Goal: Information Seeking & Learning: Learn about a topic

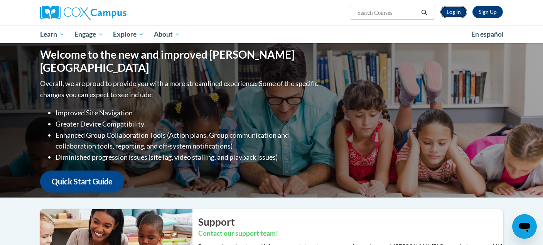
click at [455, 11] on link "Log In" at bounding box center [454, 12] width 27 height 12
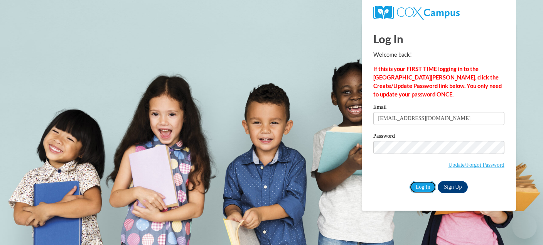
click at [425, 186] on input "Log In" at bounding box center [423, 187] width 27 height 12
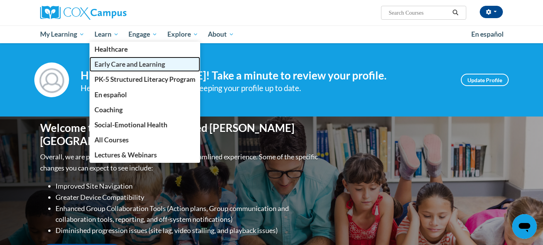
click at [111, 66] on span "Early Care and Learning" at bounding box center [130, 64] width 71 height 8
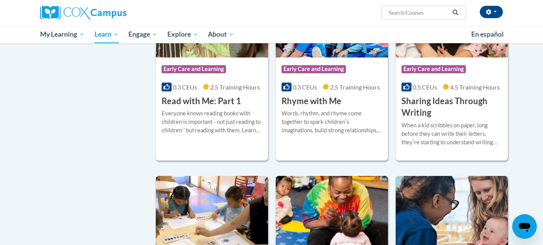
scroll to position [913, 0]
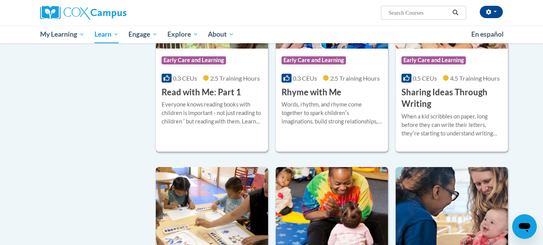
click at [202, 93] on div "Course Category: Early Care and Learning 0.3 CEUs 2.5 Training Hours COURSE Rea…" at bounding box center [212, 73] width 112 height 49
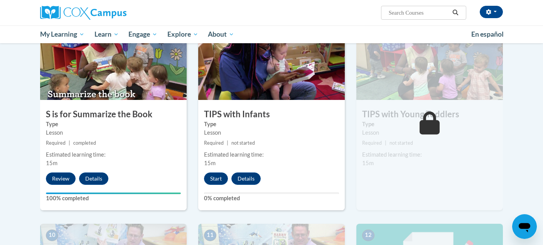
scroll to position [609, 0]
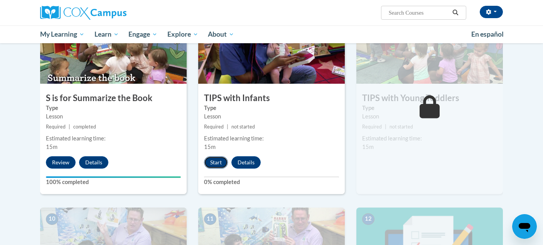
click at [218, 166] on button "Start" at bounding box center [216, 162] width 24 height 12
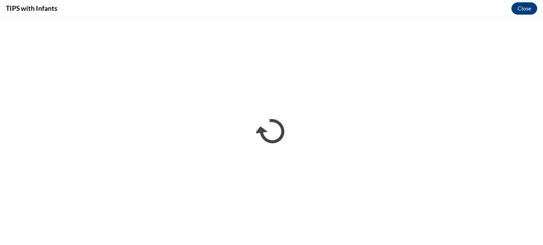
scroll to position [0, 0]
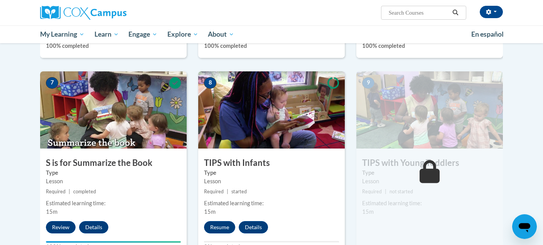
scroll to position [634, 0]
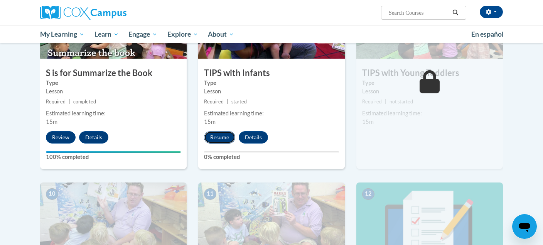
click at [221, 134] on button "Resume" at bounding box center [219, 137] width 31 height 12
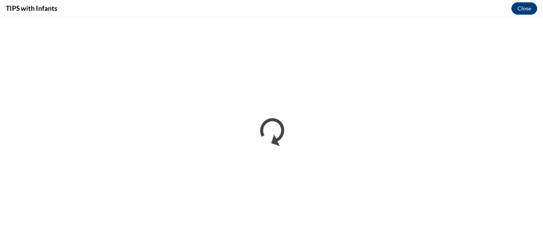
scroll to position [0, 0]
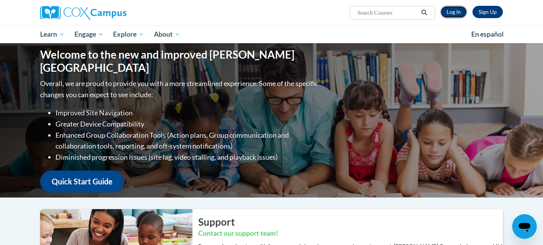
click at [460, 13] on link "Log In" at bounding box center [454, 12] width 27 height 12
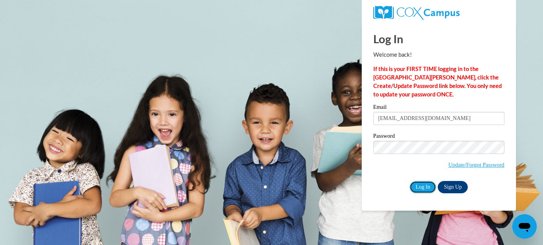
click at [429, 187] on input "Log In" at bounding box center [423, 187] width 27 height 12
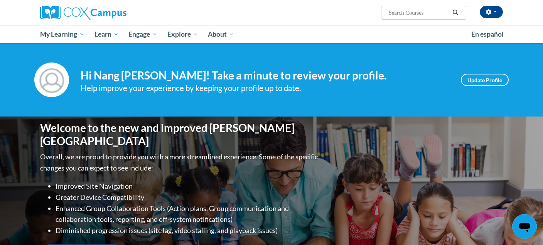
click at [391, 159] on div "Welcome to the new and improved Cox Campus Overall, we are proud to provide you…" at bounding box center [272, 194] width 486 height 154
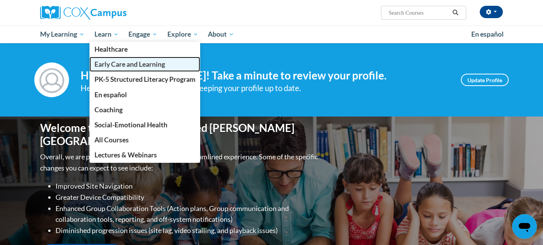
click at [100, 61] on span "Early Care and Learning" at bounding box center [130, 64] width 71 height 8
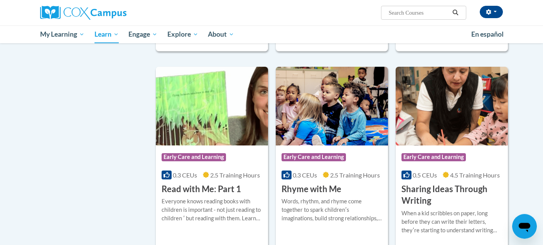
scroll to position [818, 0]
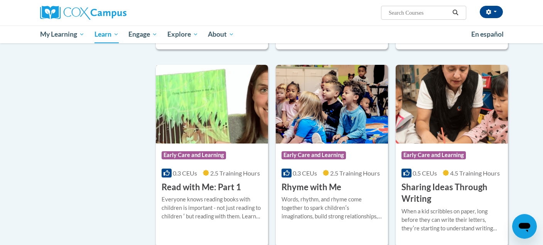
click at [201, 129] on img at bounding box center [212, 104] width 112 height 79
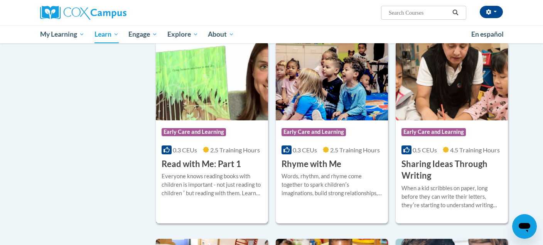
scroll to position [841, 0]
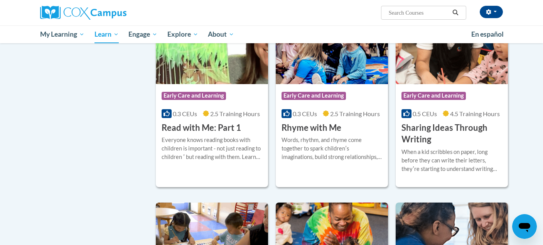
scroll to position [871, 0]
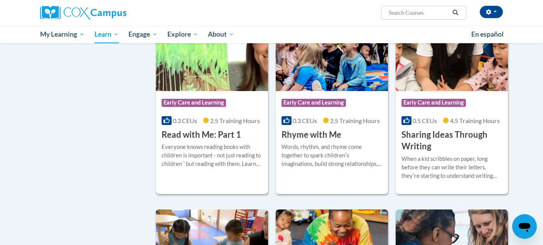
click at [208, 76] on img at bounding box center [212, 51] width 112 height 79
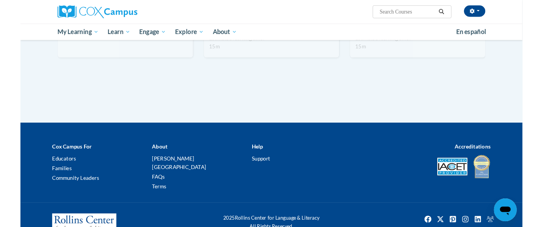
scroll to position [918, 0]
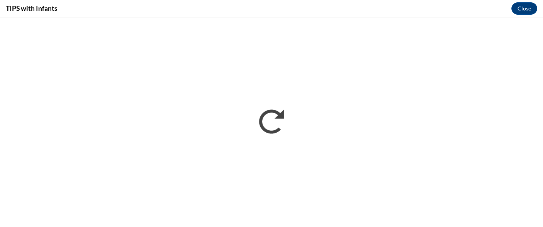
scroll to position [0, 0]
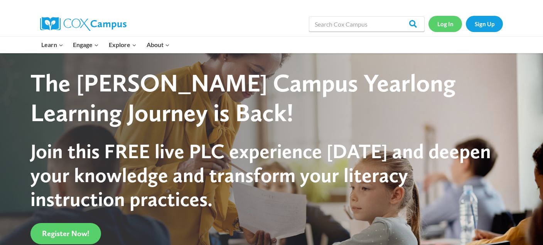
click at [444, 24] on link "Log In" at bounding box center [446, 24] width 34 height 16
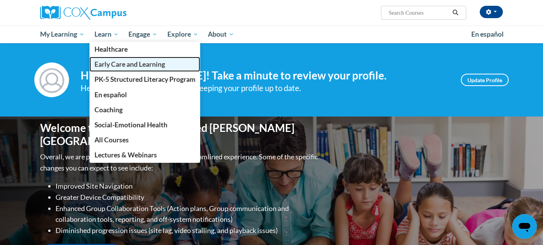
click at [106, 62] on span "Early Care and Learning" at bounding box center [130, 64] width 71 height 8
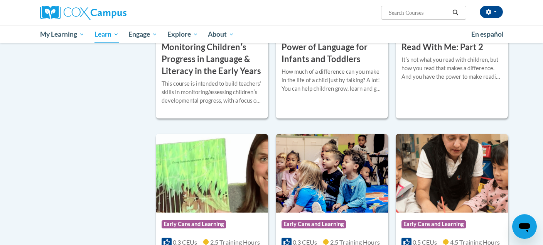
scroll to position [835, 0]
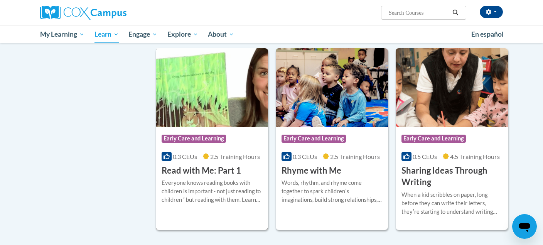
click at [212, 112] on img at bounding box center [212, 87] width 112 height 79
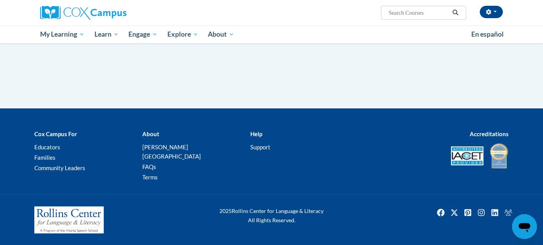
scroll to position [882, 0]
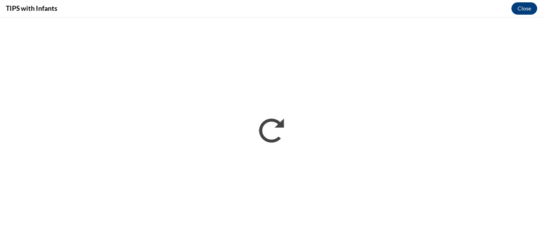
scroll to position [0, 0]
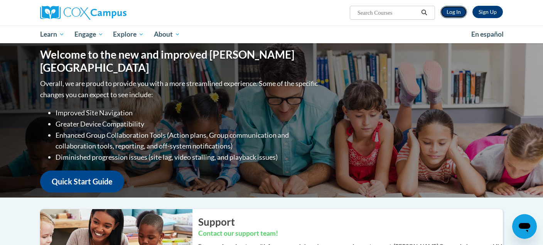
click at [450, 11] on link "Log In" at bounding box center [454, 12] width 27 height 12
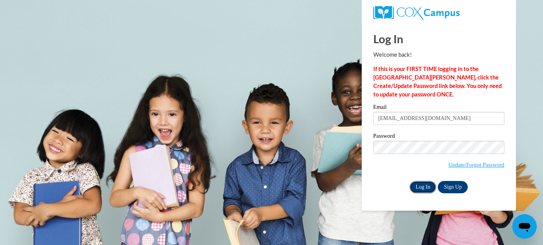
click at [419, 185] on input "Log In" at bounding box center [423, 187] width 27 height 12
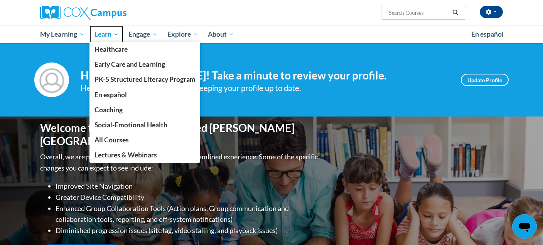
click at [106, 34] on span "Learn" at bounding box center [107, 34] width 24 height 9
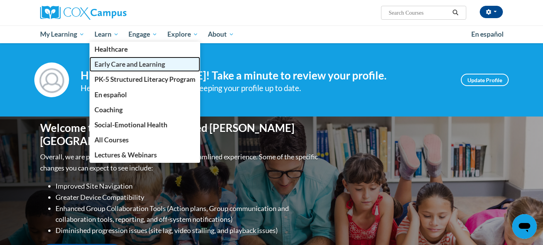
click at [110, 64] on span "Early Care and Learning" at bounding box center [130, 64] width 71 height 8
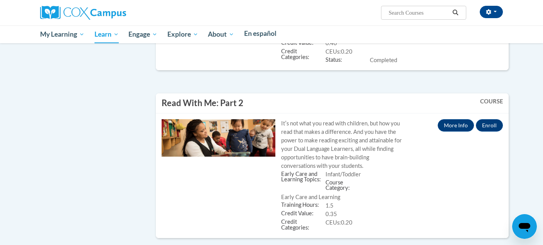
scroll to position [1506, 0]
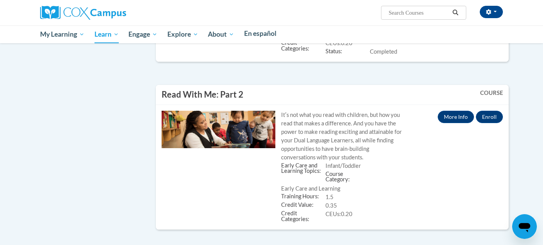
click at [357, 47] on div "Credit Categories: CEUs 0.20" at bounding box center [341, 43] width 121 height 8
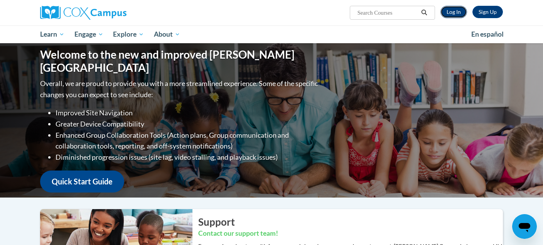
click at [451, 12] on link "Log In" at bounding box center [454, 12] width 27 height 12
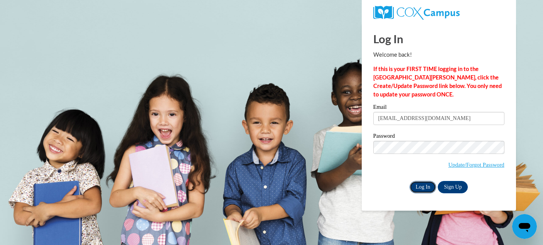
click at [424, 188] on input "Log In" at bounding box center [423, 187] width 27 height 12
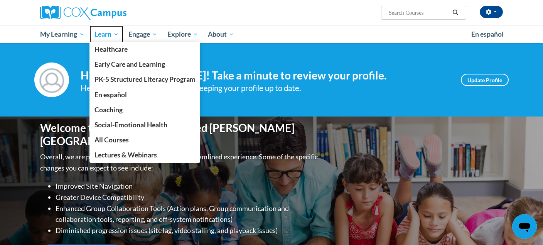
click at [105, 38] on span "Learn" at bounding box center [107, 34] width 24 height 9
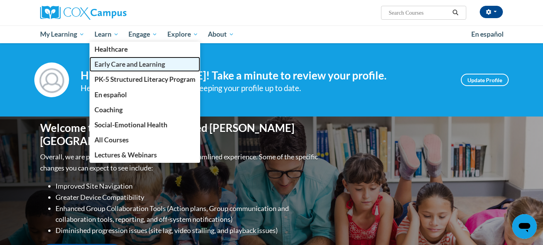
click at [112, 62] on span "Early Care and Learning" at bounding box center [130, 64] width 71 height 8
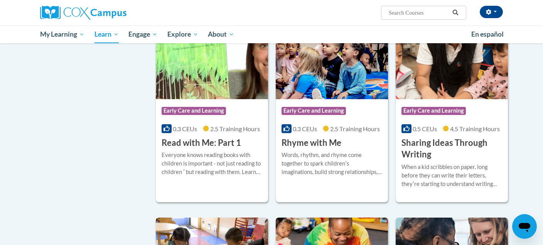
scroll to position [909, 0]
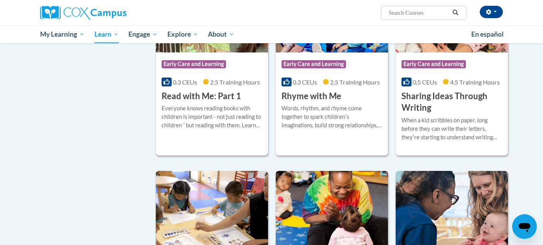
click at [225, 123] on div "Everyone knows reading books with children is important - not just reading to c…" at bounding box center [212, 116] width 101 height 25
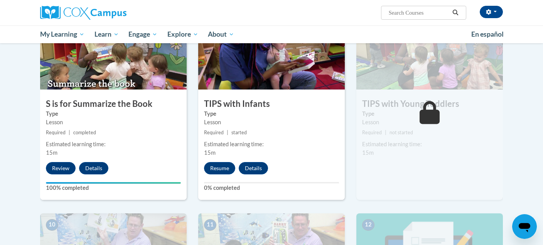
scroll to position [603, 0]
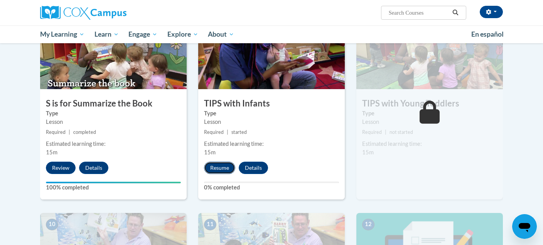
click at [220, 164] on button "Resume" at bounding box center [219, 168] width 31 height 12
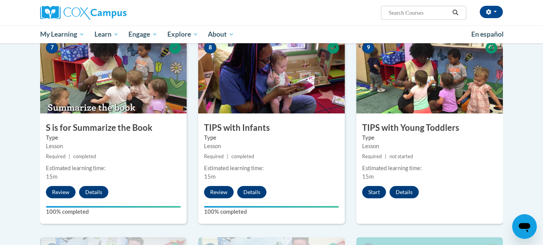
scroll to position [616, 0]
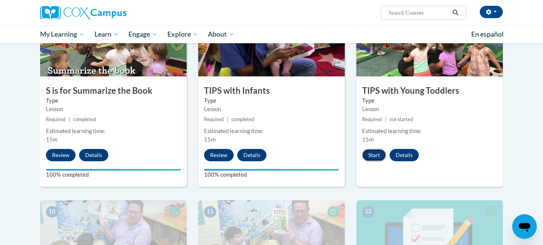
click at [371, 154] on button "Start" at bounding box center [374, 155] width 24 height 12
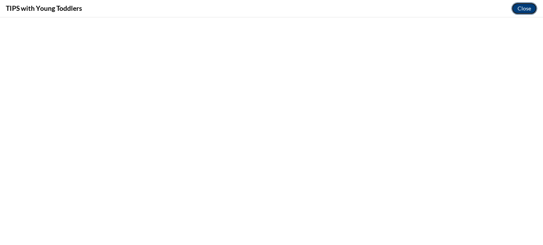
click at [524, 8] on button "Close" at bounding box center [525, 8] width 26 height 12
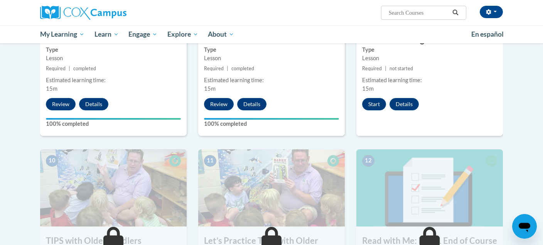
scroll to position [662, 0]
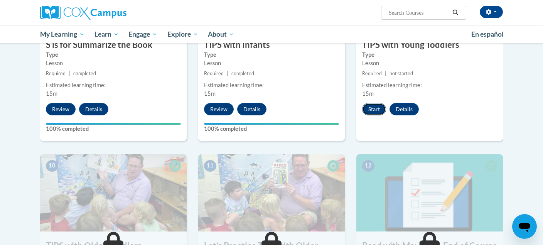
click at [378, 106] on button "Start" at bounding box center [374, 109] width 24 height 12
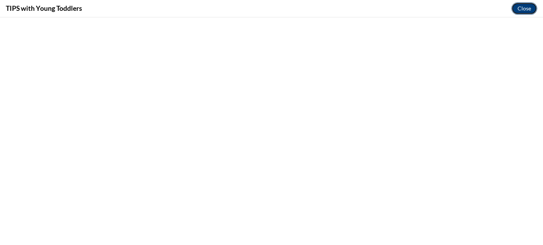
click at [531, 6] on button "Close" at bounding box center [525, 8] width 26 height 12
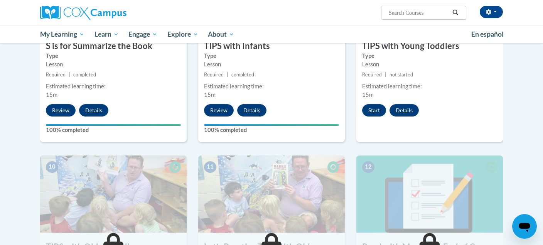
scroll to position [661, 0]
click at [374, 109] on button "Start" at bounding box center [374, 110] width 24 height 12
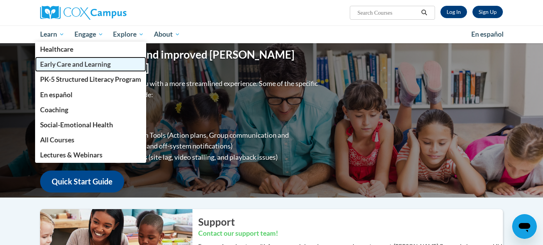
click at [111, 60] on span "Early Care and Learning" at bounding box center [75, 64] width 71 height 8
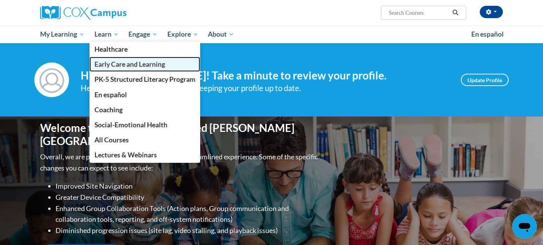
click at [112, 61] on span "Early Care and Learning" at bounding box center [130, 64] width 71 height 8
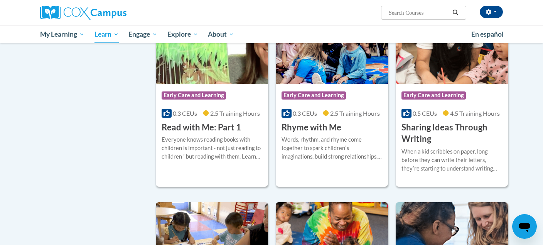
scroll to position [783, 0]
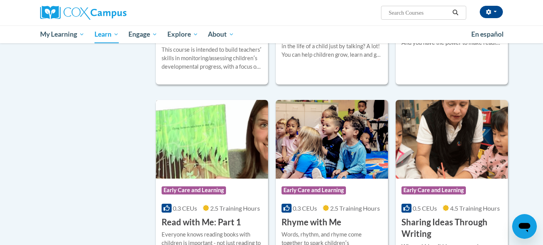
click at [213, 161] on img at bounding box center [212, 139] width 112 height 79
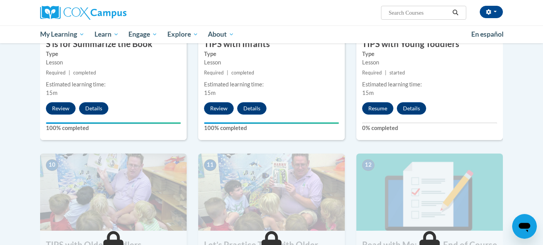
scroll to position [658, 0]
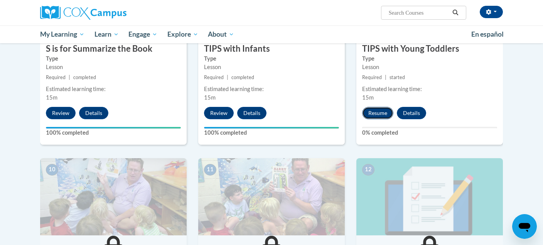
click at [379, 112] on button "Resume" at bounding box center [377, 113] width 31 height 12
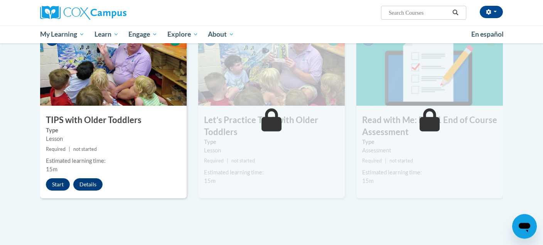
scroll to position [798, 0]
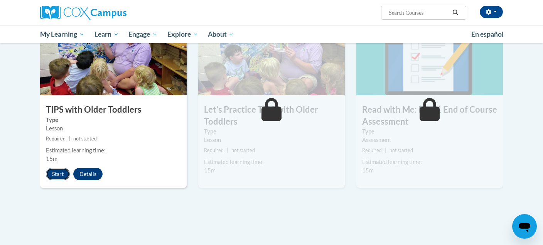
click at [56, 172] on button "Start" at bounding box center [58, 174] width 24 height 12
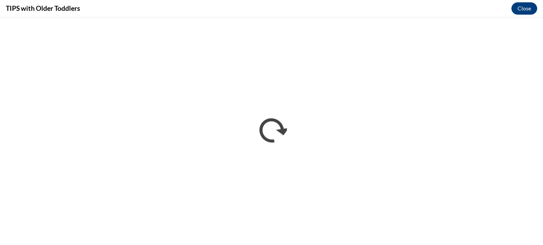
scroll to position [0, 0]
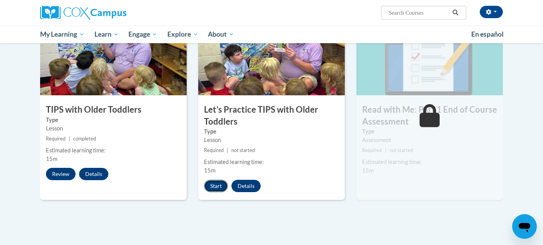
click at [219, 187] on button "Start" at bounding box center [216, 186] width 24 height 12
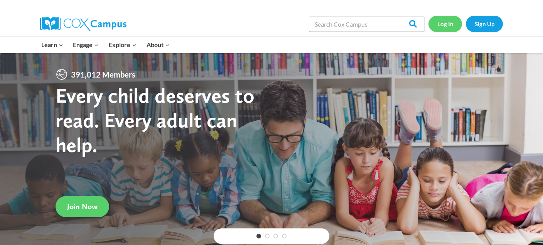
click at [450, 28] on link "Log In" at bounding box center [446, 24] width 34 height 16
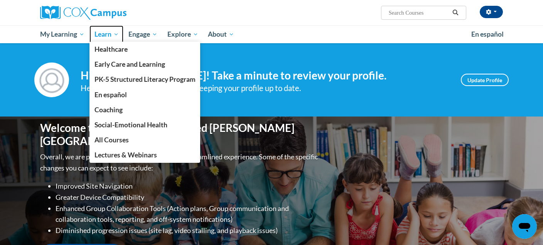
click at [97, 36] on span "Learn" at bounding box center [107, 34] width 24 height 9
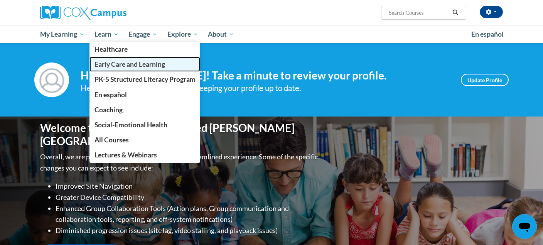
click at [107, 68] on link "Early Care and Learning" at bounding box center [145, 64] width 111 height 15
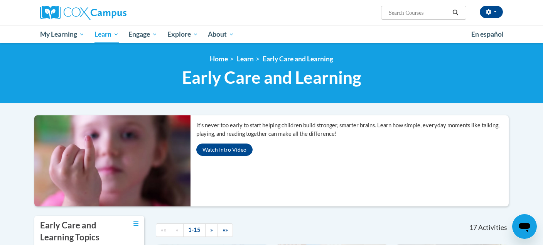
click at [98, 84] on h1 "Early Care and Learning Early Care and Learning" at bounding box center [271, 77] width 475 height 20
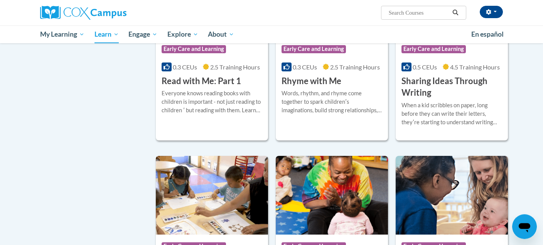
scroll to position [896, 0]
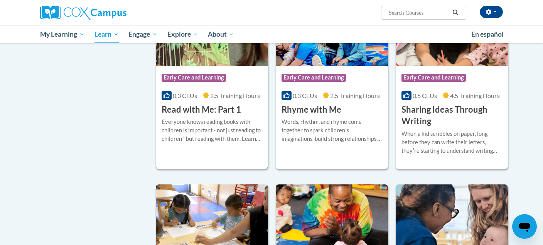
click at [183, 66] on img at bounding box center [212, 26] width 112 height 79
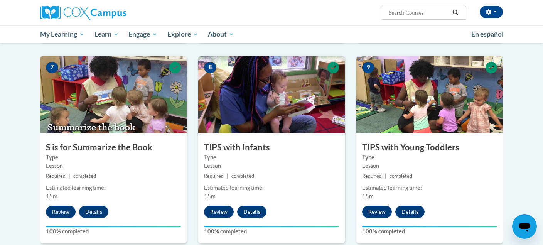
scroll to position [559, 0]
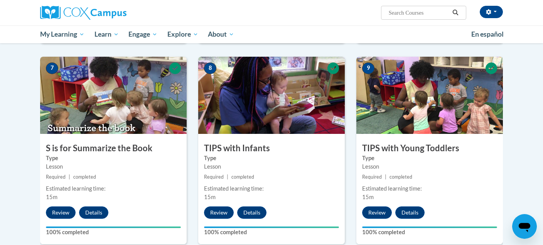
click at [186, 120] on img at bounding box center [113, 95] width 147 height 77
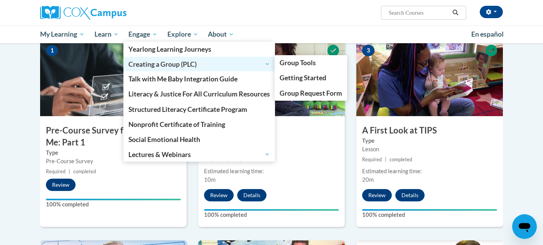
scroll to position [203, 0]
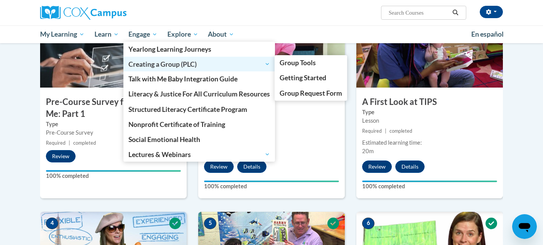
click at [146, 66] on span "Creating a Group (PLC)" at bounding box center [199, 63] width 142 height 9
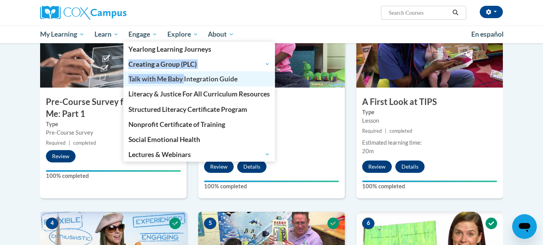
drag, startPoint x: 146, startPoint y: 66, endPoint x: 176, endPoint y: 84, distance: 35.0
click at [176, 84] on ul "Engage Yearlong Learning Journeys Creating a Group (PLC) Creating a Group (PLC)…" at bounding box center [199, 102] width 152 height 120
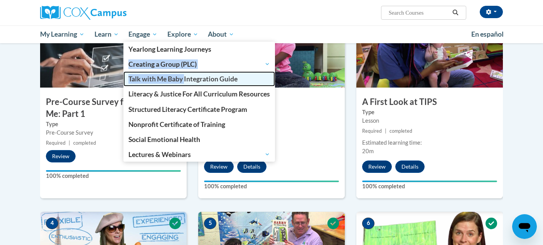
click at [199, 81] on span "Talk with Me Baby Integration Guide" at bounding box center [182, 79] width 109 height 8
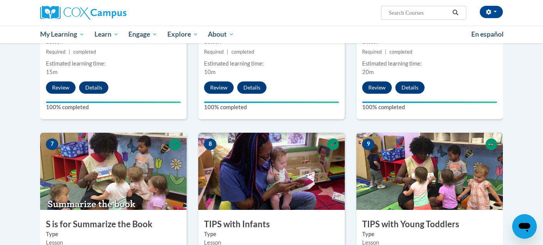
scroll to position [485, 0]
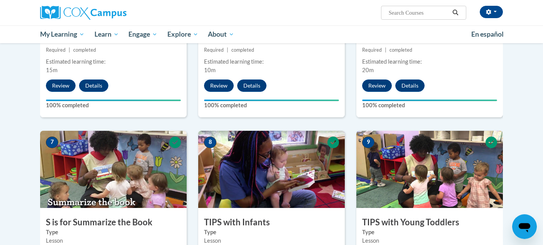
click at [154, 207] on div "7 S is for Summarize the Book Type Lesson Required | completed Estimated learni…" at bounding box center [113, 225] width 147 height 188
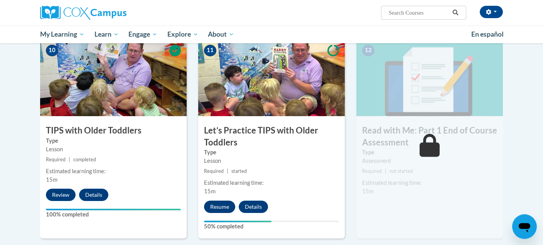
scroll to position [778, 0]
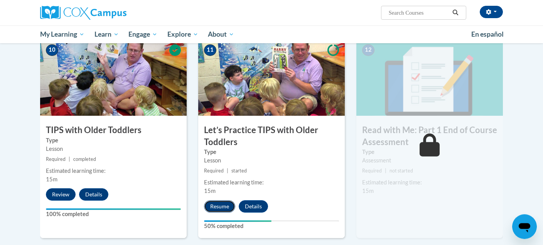
click at [222, 208] on button "Resume" at bounding box center [219, 206] width 31 height 12
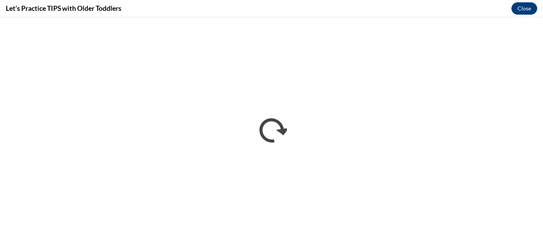
scroll to position [0, 0]
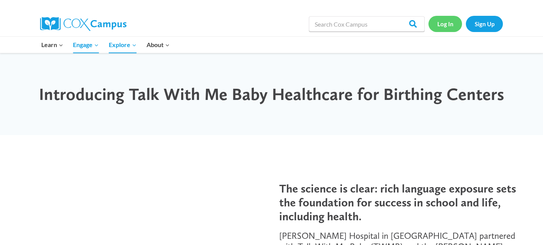
click at [438, 24] on link "Log In" at bounding box center [446, 24] width 34 height 16
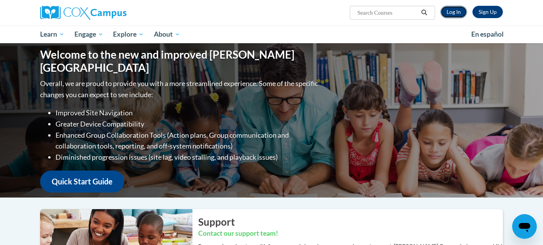
click at [455, 10] on link "Log In" at bounding box center [454, 12] width 27 height 12
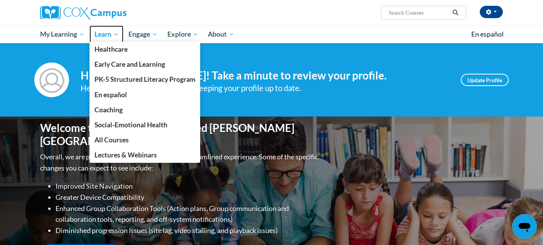
click at [100, 30] on span "Learn" at bounding box center [107, 34] width 24 height 9
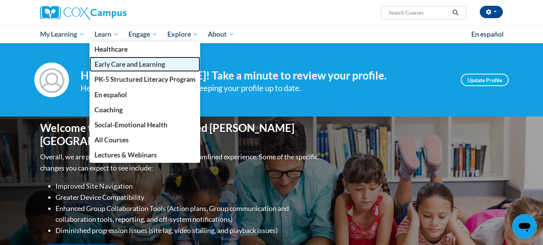
click at [104, 65] on span "Early Care and Learning" at bounding box center [130, 64] width 71 height 8
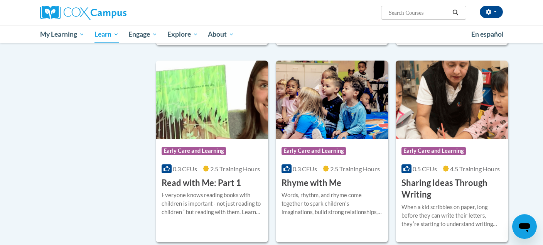
scroll to position [822, 0]
click at [210, 139] on img at bounding box center [212, 100] width 112 height 79
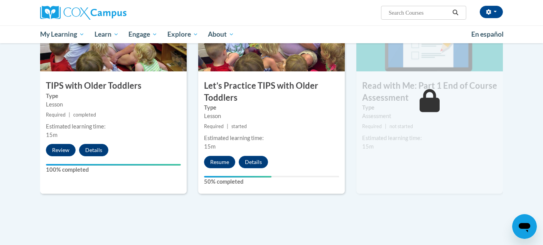
scroll to position [870, 0]
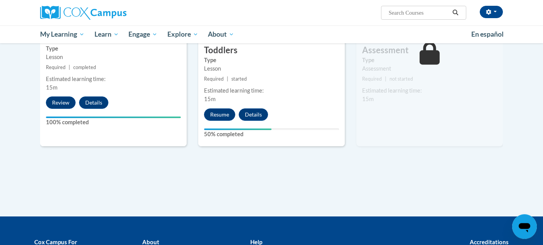
click at [132, 140] on div "10 TIPS with Older Toddlers Type Lesson Required | completed Estimated learning…" at bounding box center [113, 46] width 147 height 199
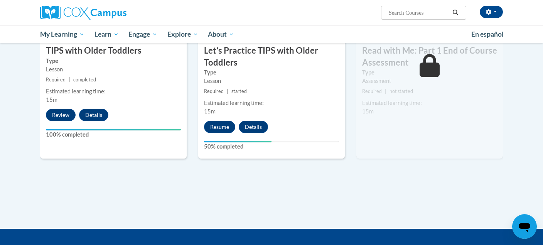
scroll to position [837, 0]
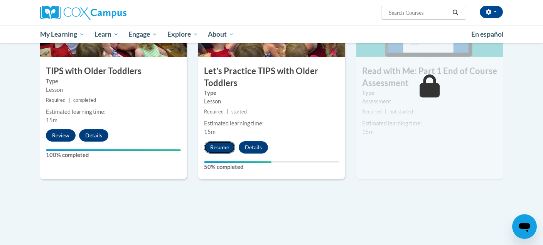
click at [218, 147] on button "Resume" at bounding box center [219, 147] width 31 height 12
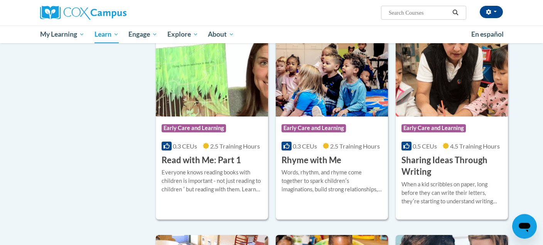
scroll to position [835, 0]
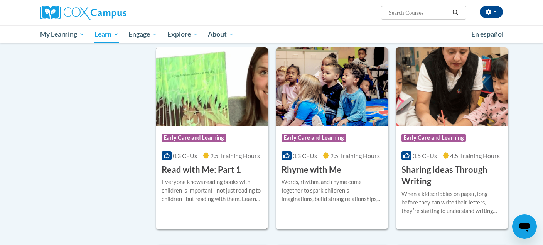
click at [206, 93] on img at bounding box center [212, 86] width 112 height 79
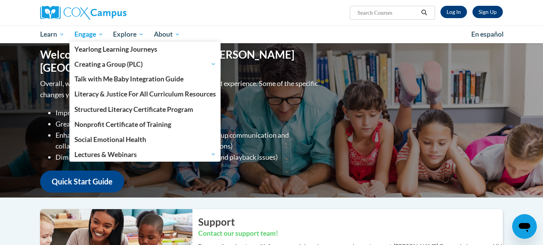
click at [85, 34] on span "Engage" at bounding box center [88, 34] width 29 height 9
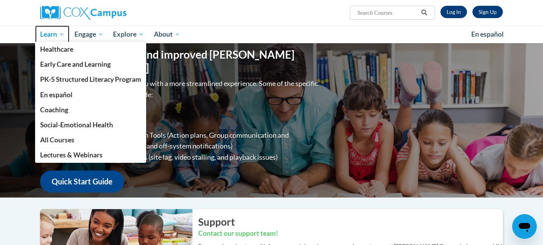
click at [49, 28] on link "Learn" at bounding box center [52, 34] width 34 height 18
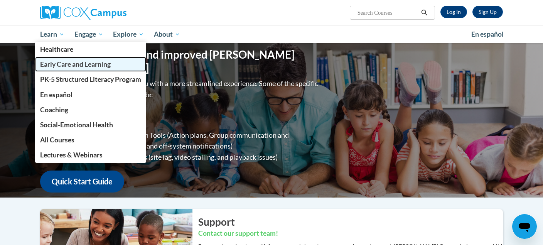
click at [57, 59] on link "Early Care and Learning" at bounding box center [90, 64] width 111 height 15
click at [57, 60] on link "Early Care and Learning" at bounding box center [90, 64] width 111 height 15
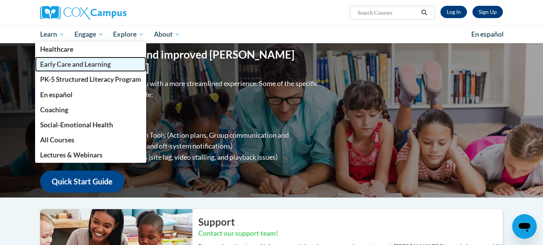
click at [57, 60] on link "Early Care and Learning" at bounding box center [90, 64] width 111 height 15
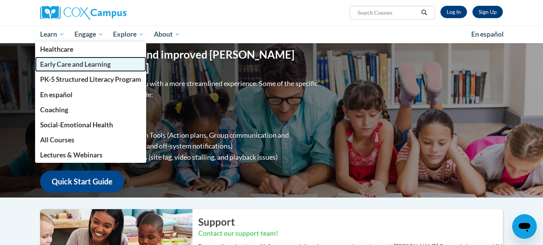
click at [57, 60] on link "Early Care and Learning" at bounding box center [90, 64] width 111 height 15
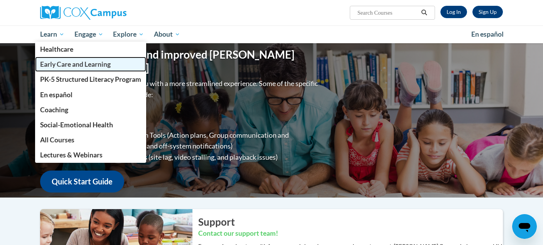
click at [57, 60] on link "Early Care and Learning" at bounding box center [90, 64] width 111 height 15
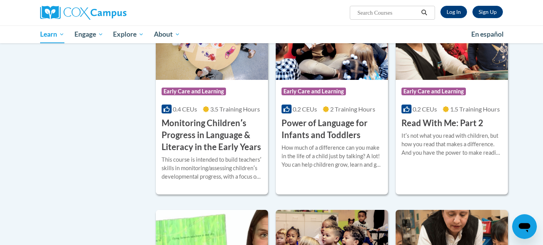
scroll to position [724, 0]
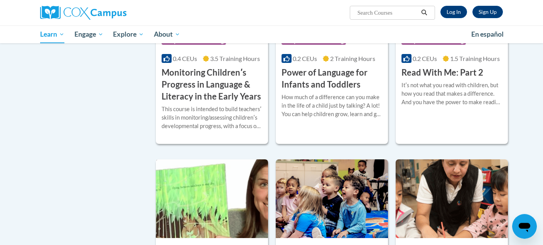
click at [179, 188] on img at bounding box center [212, 198] width 112 height 79
